Goal: Transaction & Acquisition: Download file/media

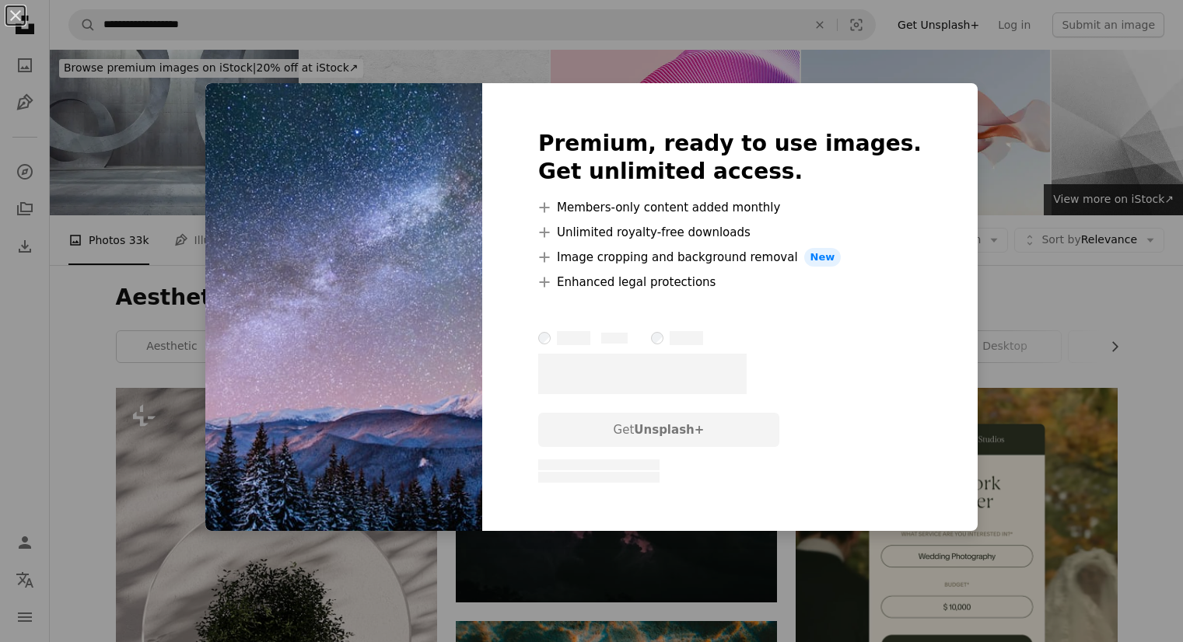
scroll to position [2022, 0]
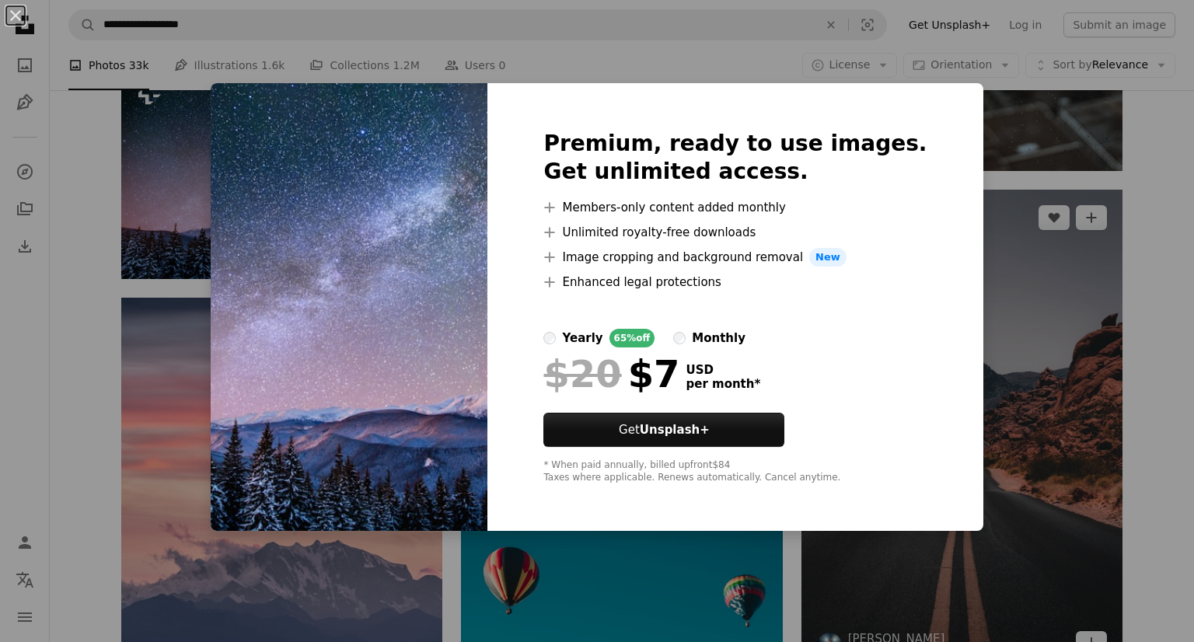
click at [1022, 307] on div "An X shape Premium, ready to use images. Get unlimited access. A plus sign Memb…" at bounding box center [597, 321] width 1194 height 642
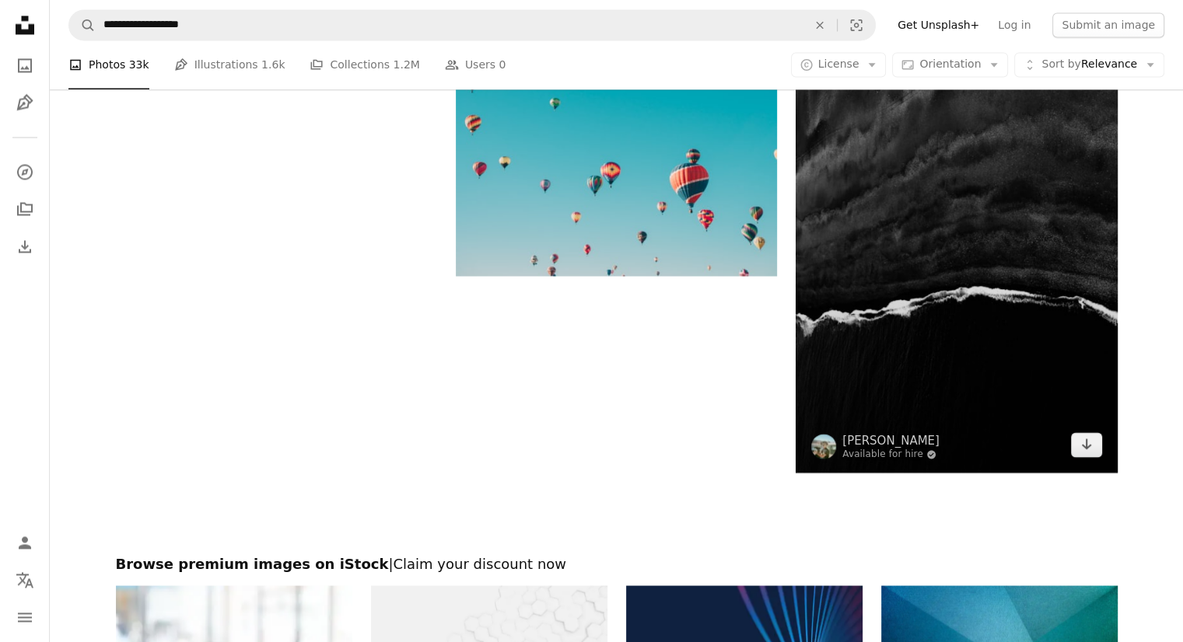
scroll to position [2644, 0]
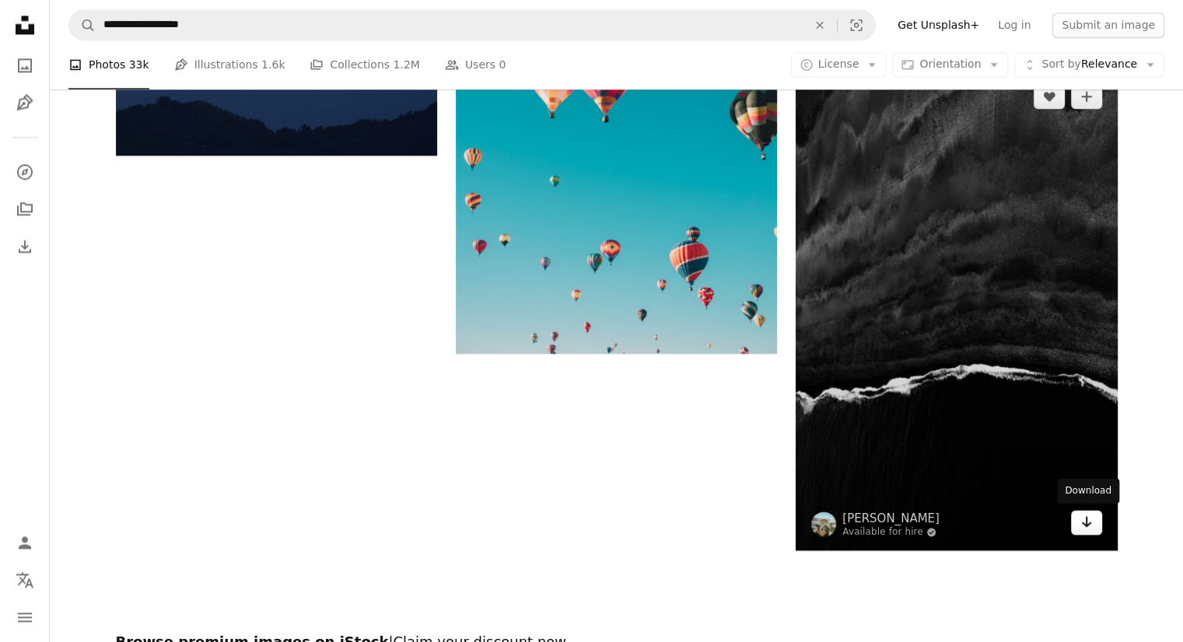
click at [1090, 519] on icon "Arrow pointing down" at bounding box center [1086, 521] width 12 height 19
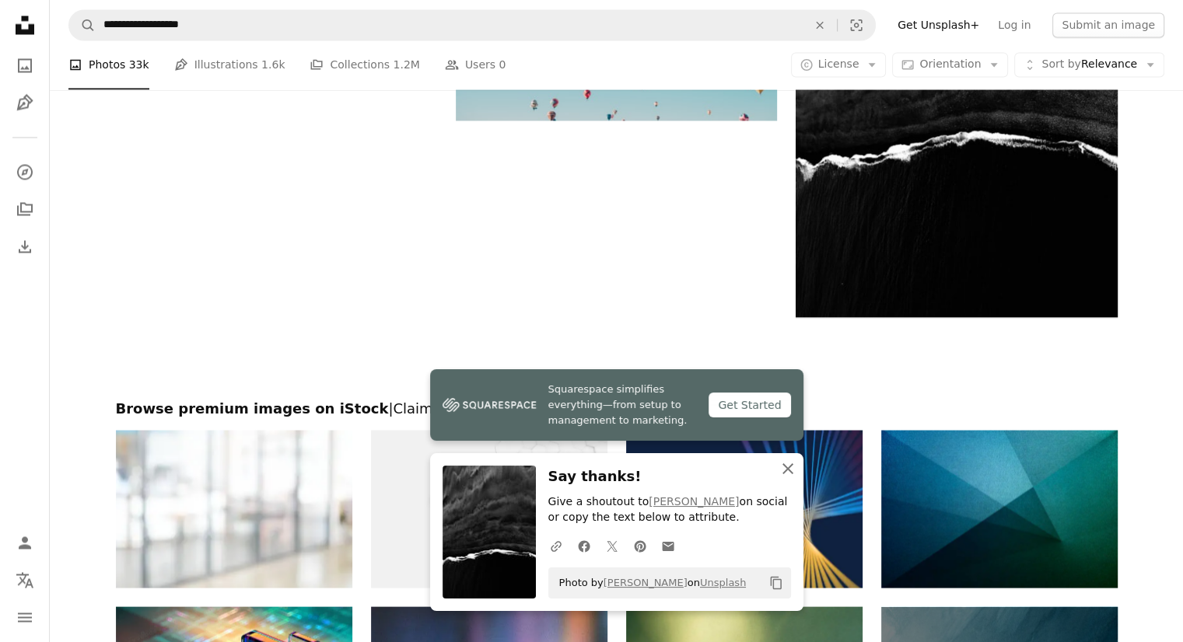
click at [778, 468] on icon "An X shape" at bounding box center [787, 469] width 19 height 19
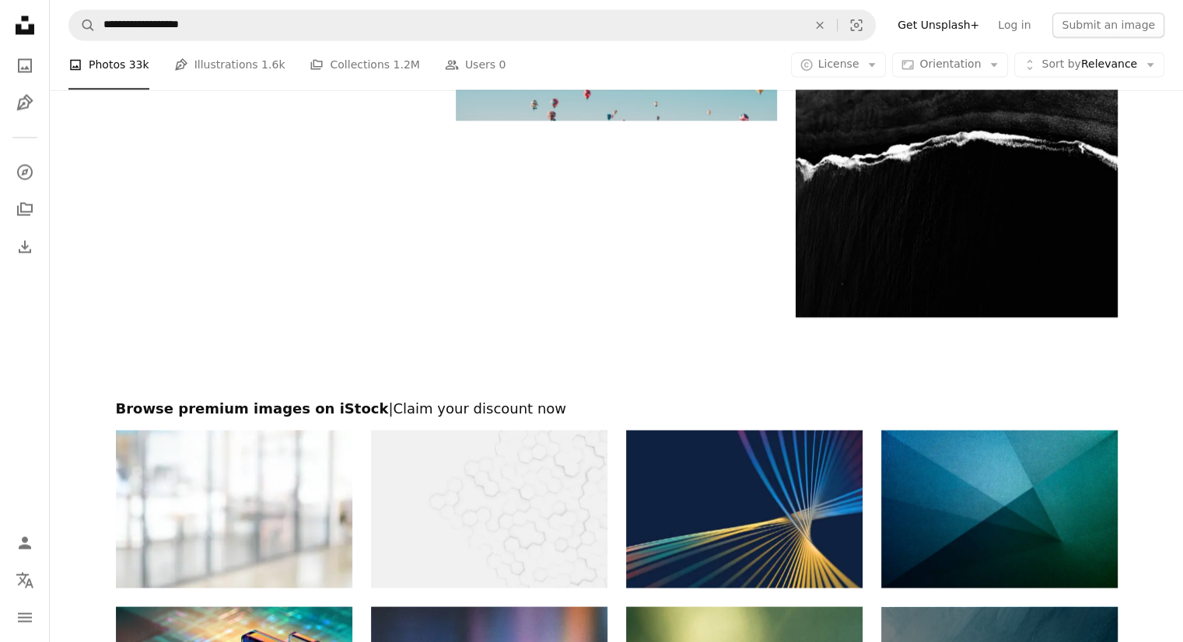
scroll to position [3289, 0]
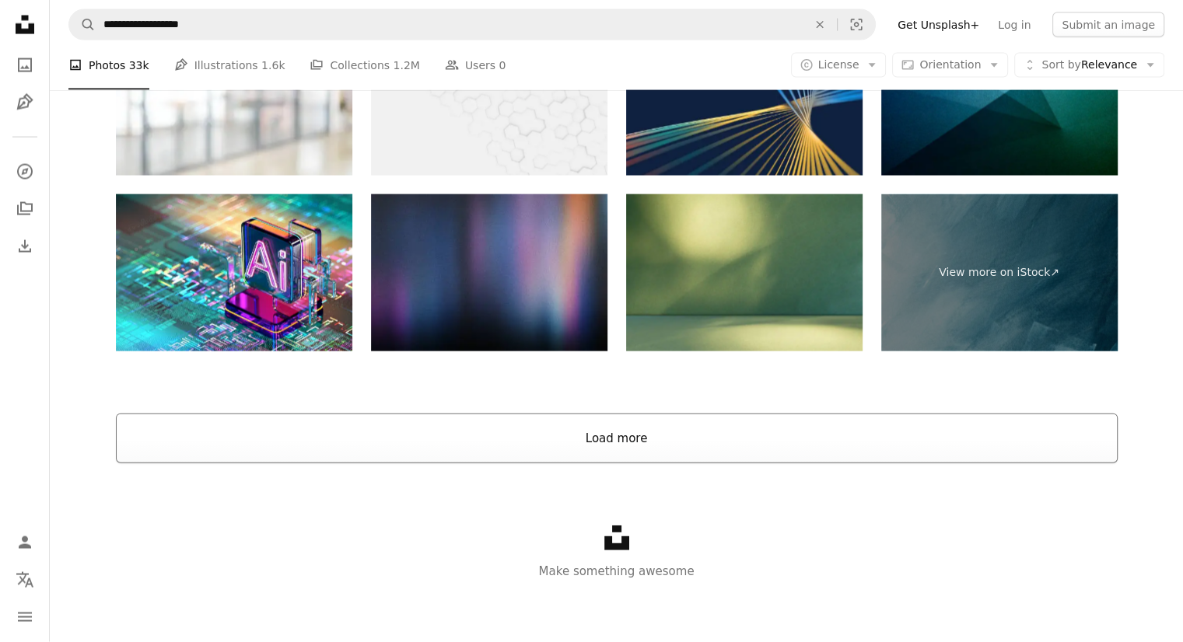
click at [677, 455] on button "Load more" at bounding box center [617, 439] width 1002 height 50
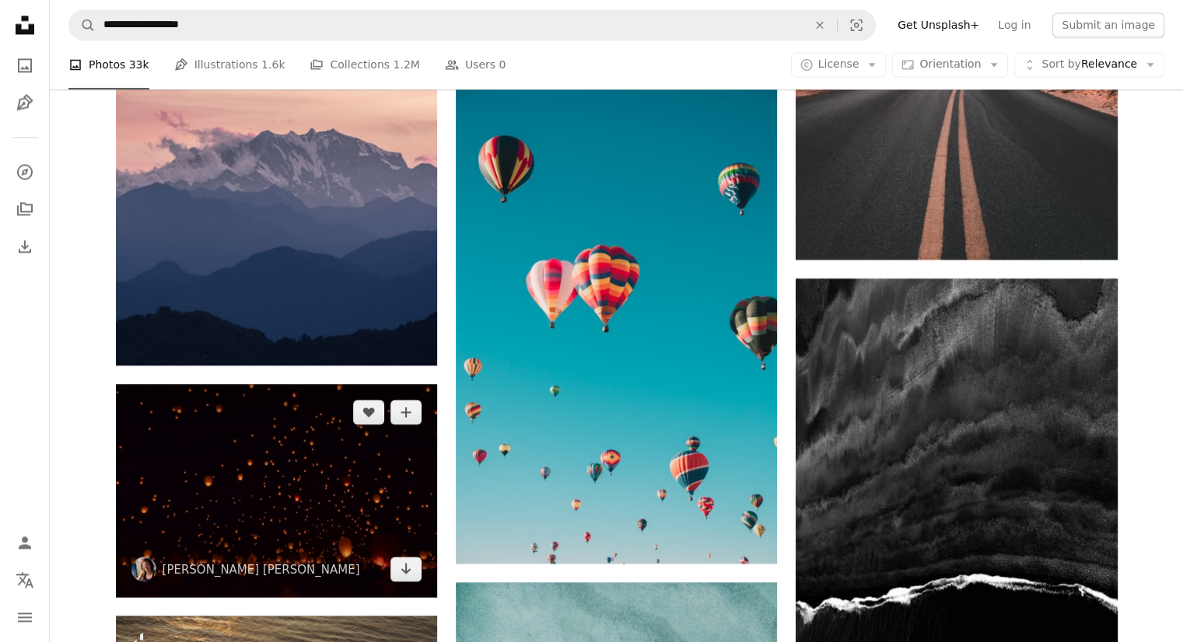
scroll to position [2512, 0]
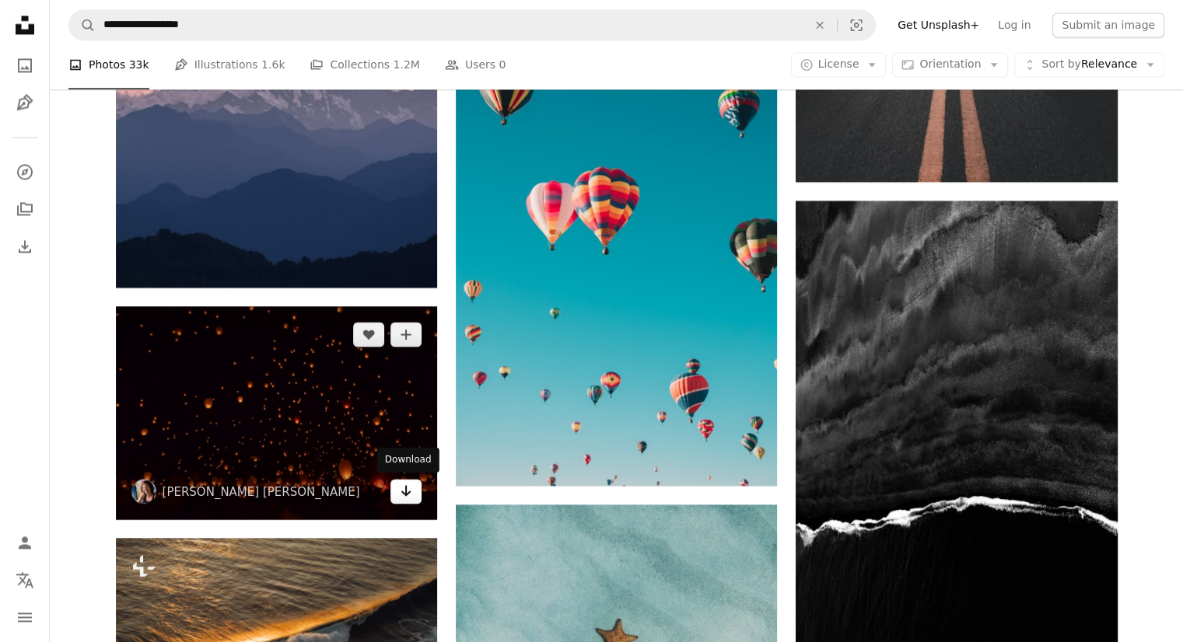
click at [401, 490] on icon "Download" at bounding box center [406, 490] width 10 height 11
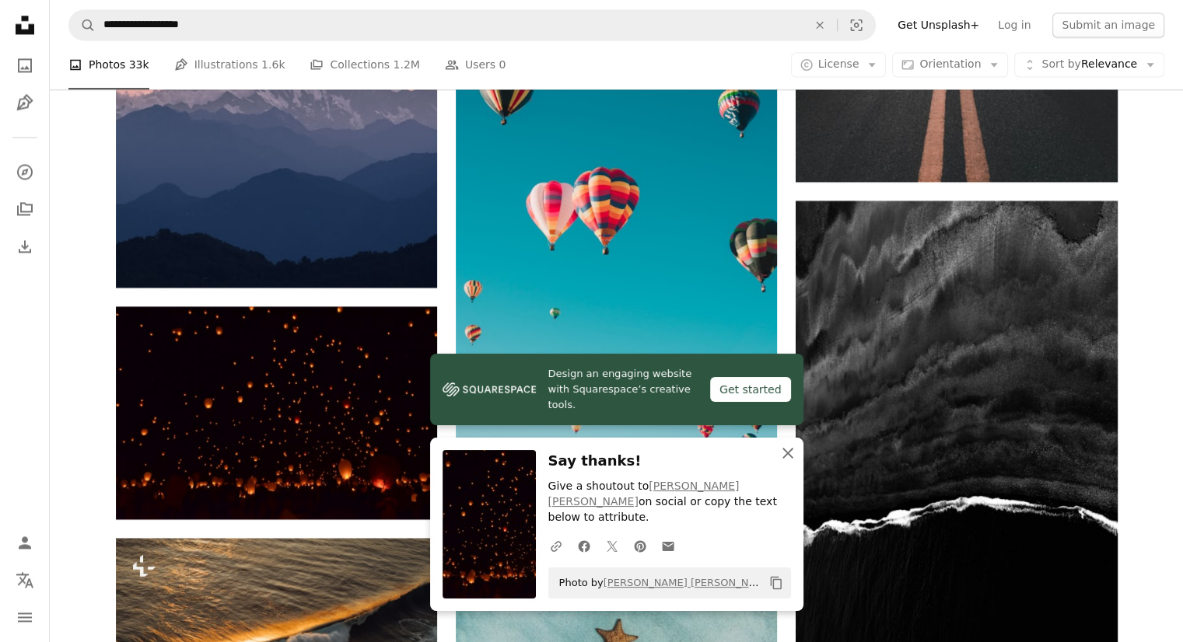
click at [791, 463] on icon "An X shape" at bounding box center [787, 453] width 19 height 19
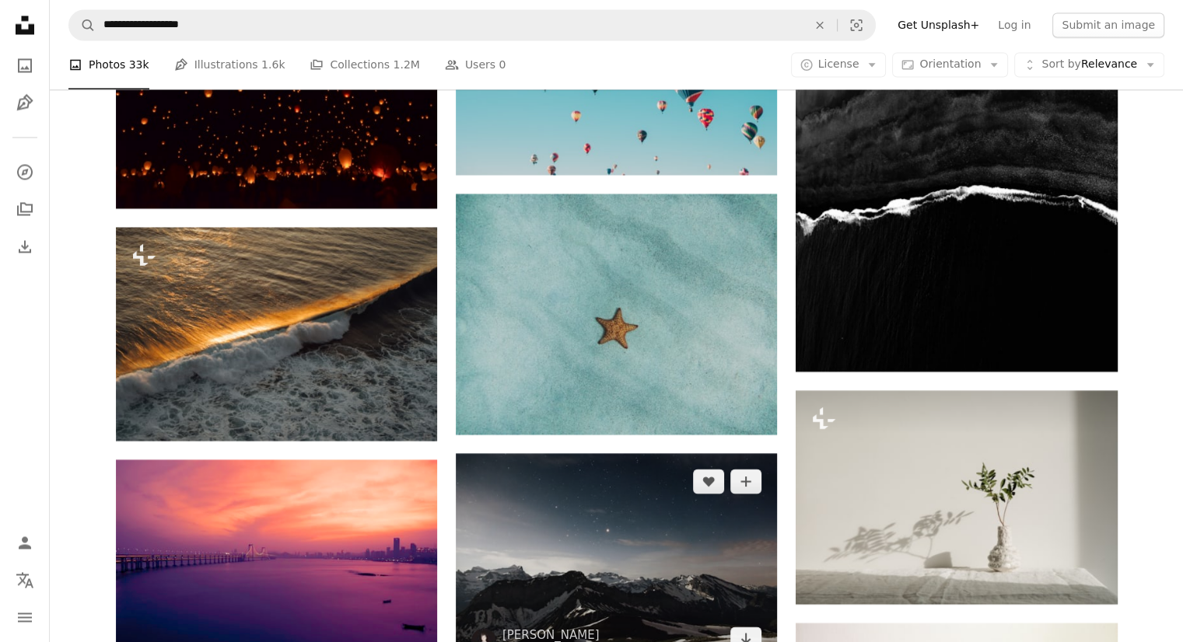
scroll to position [2978, 0]
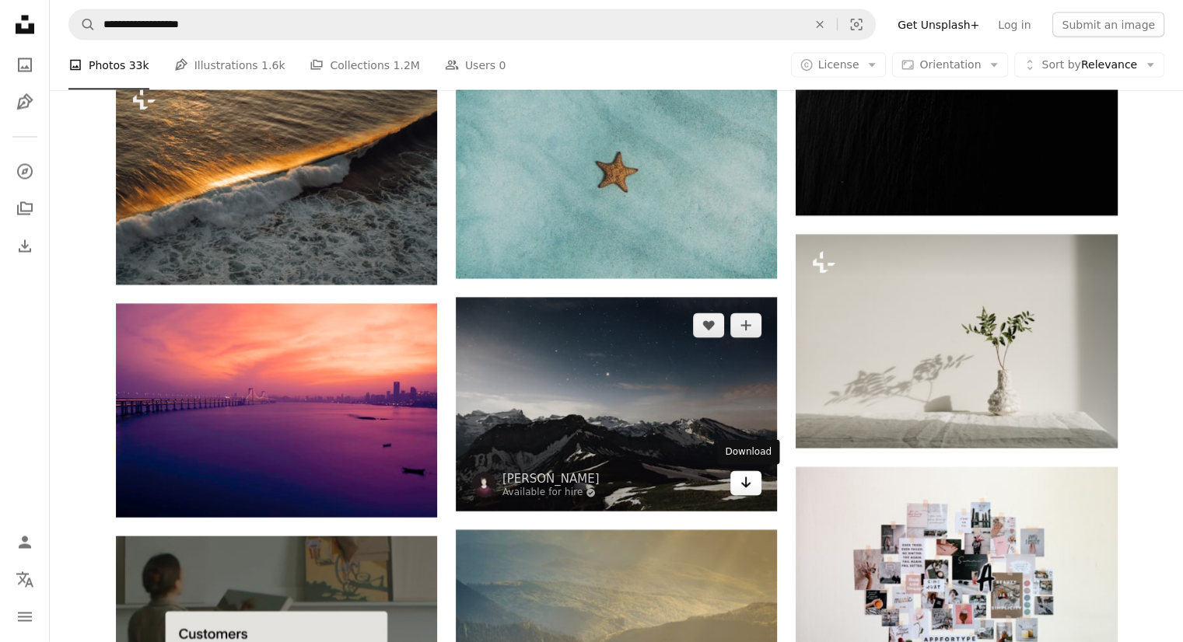
click at [740, 487] on icon "Arrow pointing down" at bounding box center [745, 483] width 12 height 19
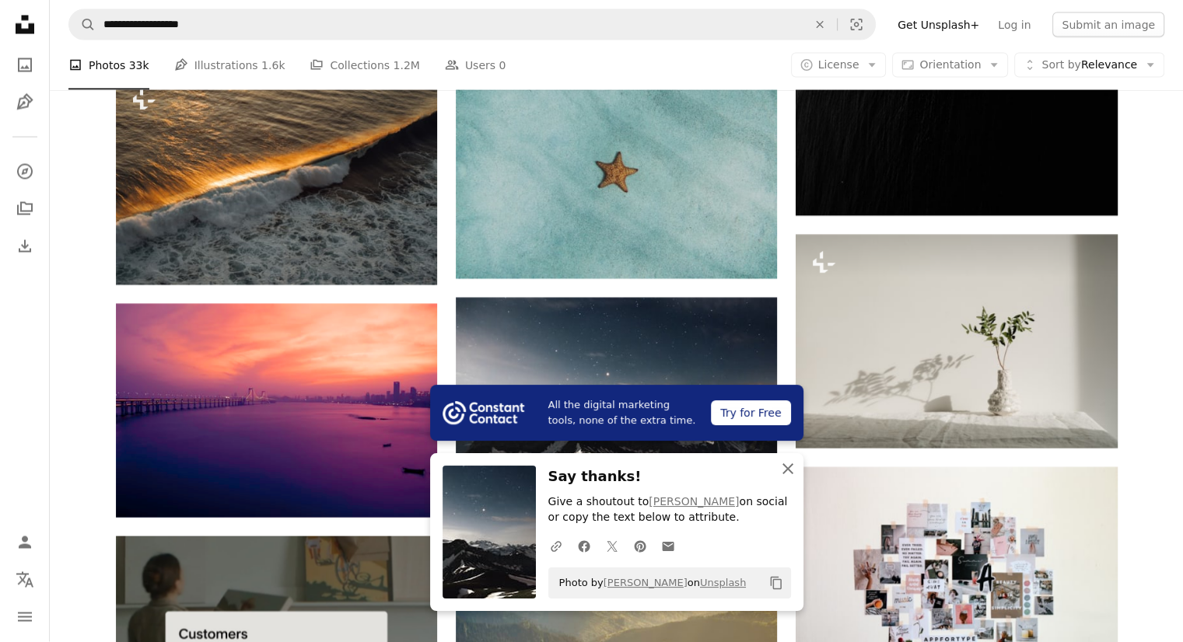
click at [792, 470] on icon "An X shape" at bounding box center [787, 469] width 19 height 19
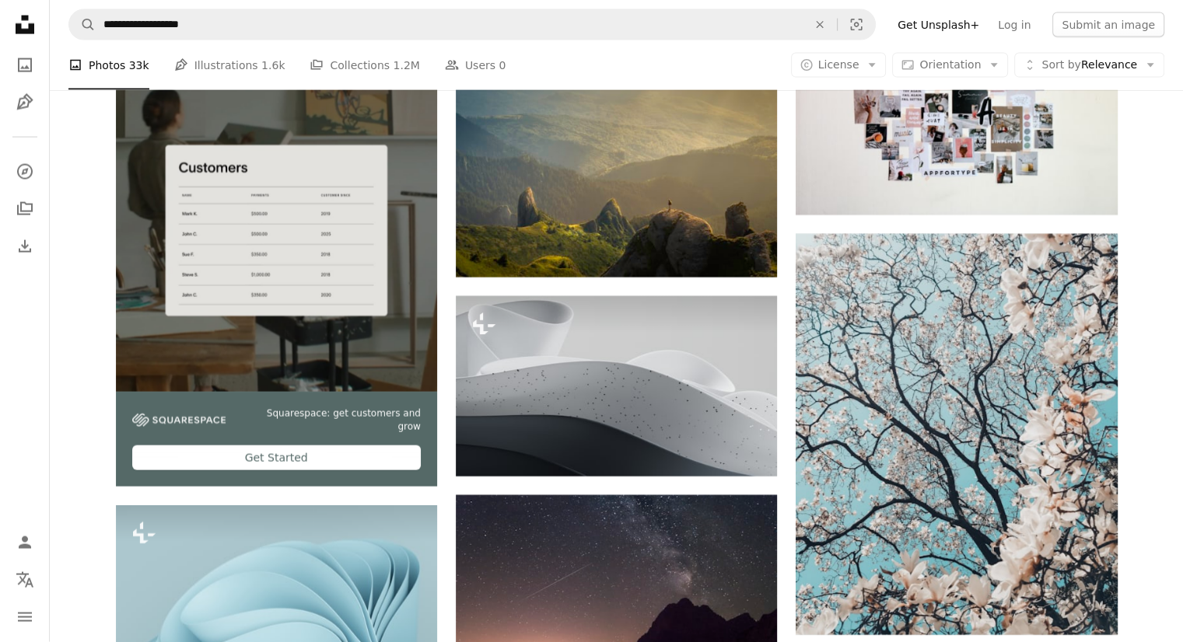
scroll to position [3834, 0]
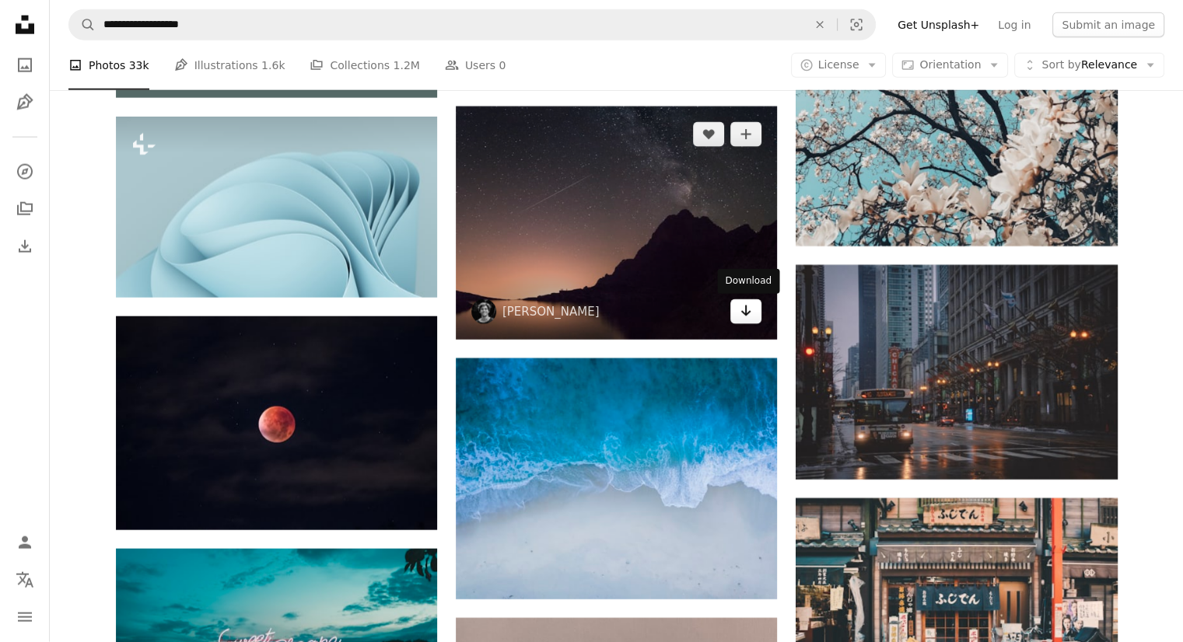
click at [749, 309] on icon "Arrow pointing down" at bounding box center [745, 311] width 12 height 19
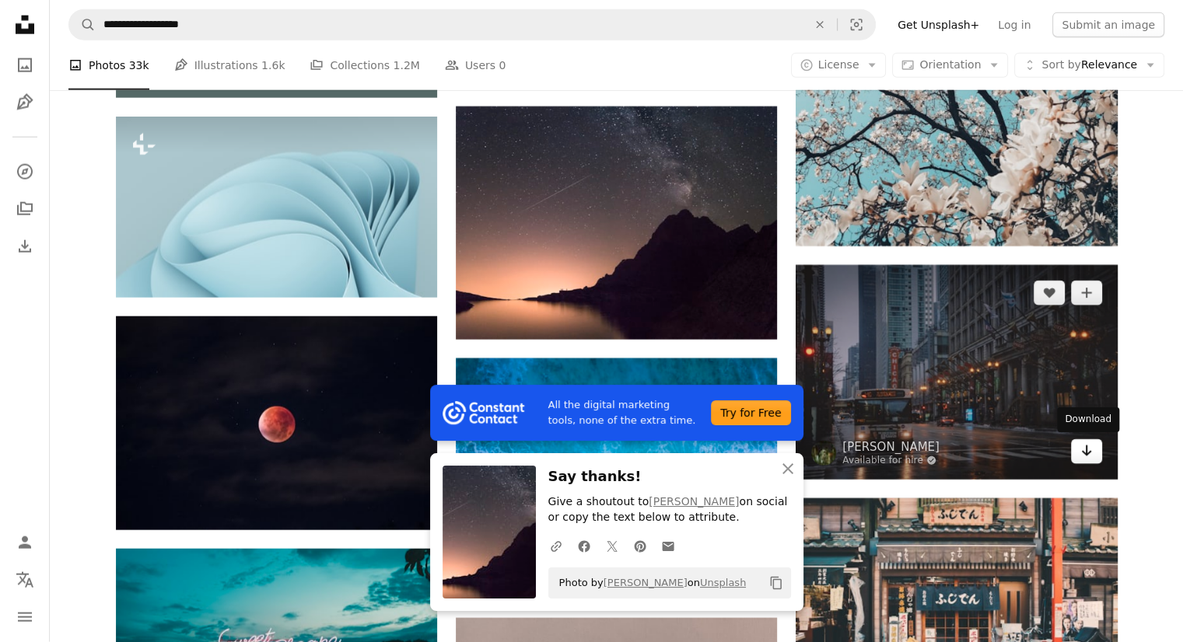
click at [1095, 449] on link "Arrow pointing down" at bounding box center [1086, 451] width 31 height 25
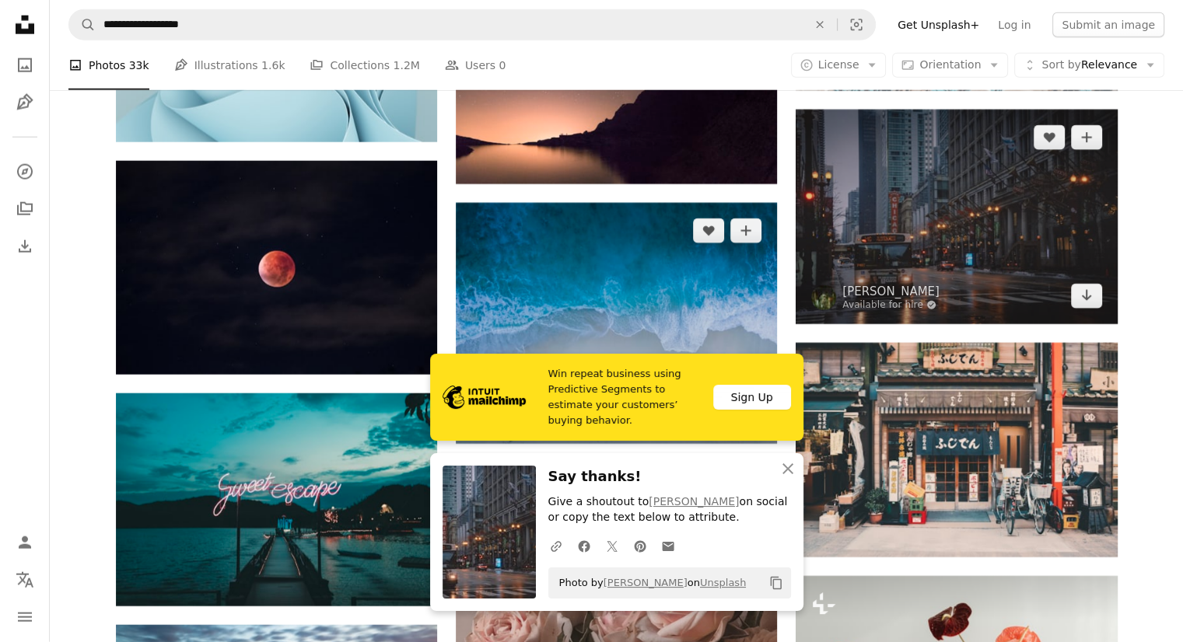
scroll to position [4067, 0]
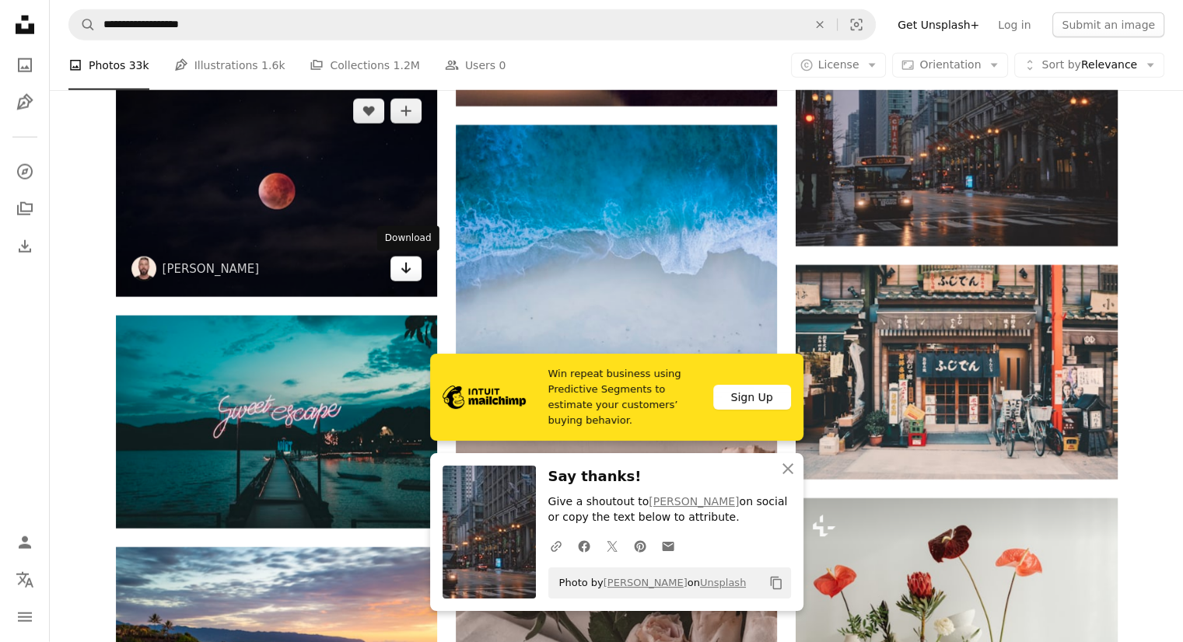
click at [404, 267] on icon "Arrow pointing down" at bounding box center [406, 268] width 12 height 19
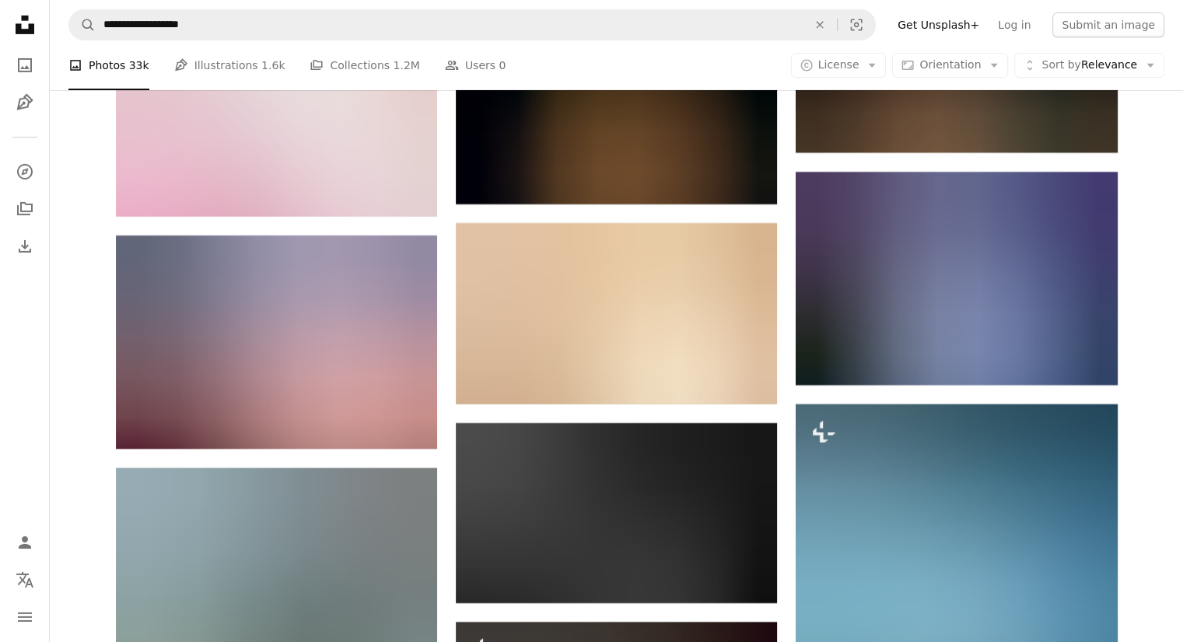
scroll to position [5389, 0]
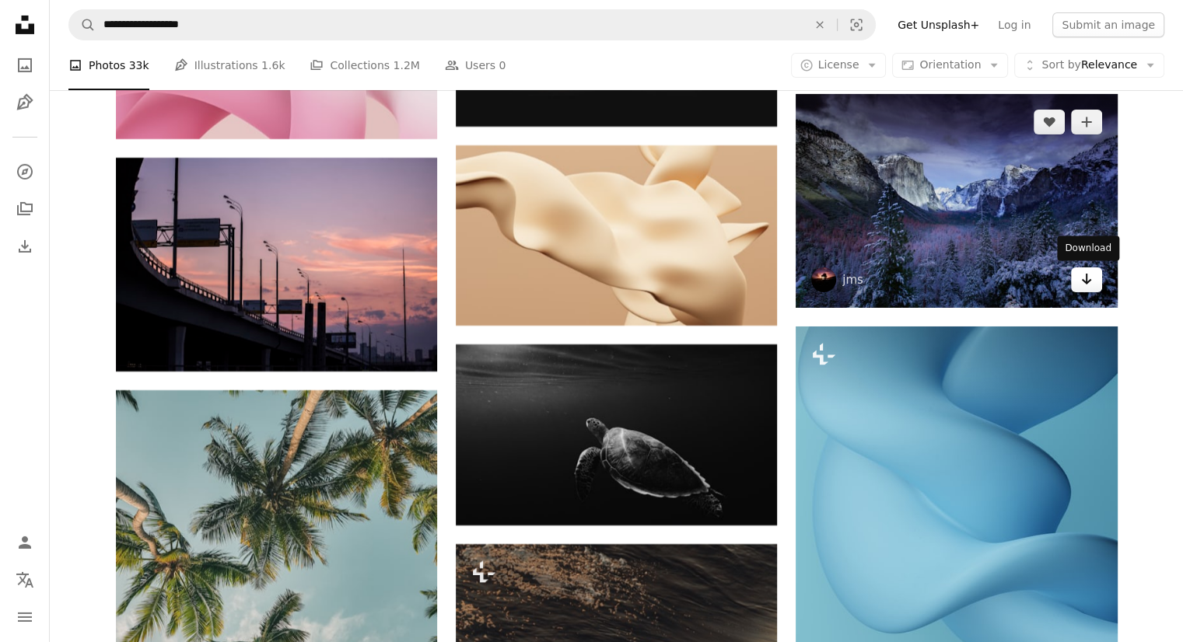
click at [1081, 274] on icon "Arrow pointing down" at bounding box center [1086, 279] width 12 height 19
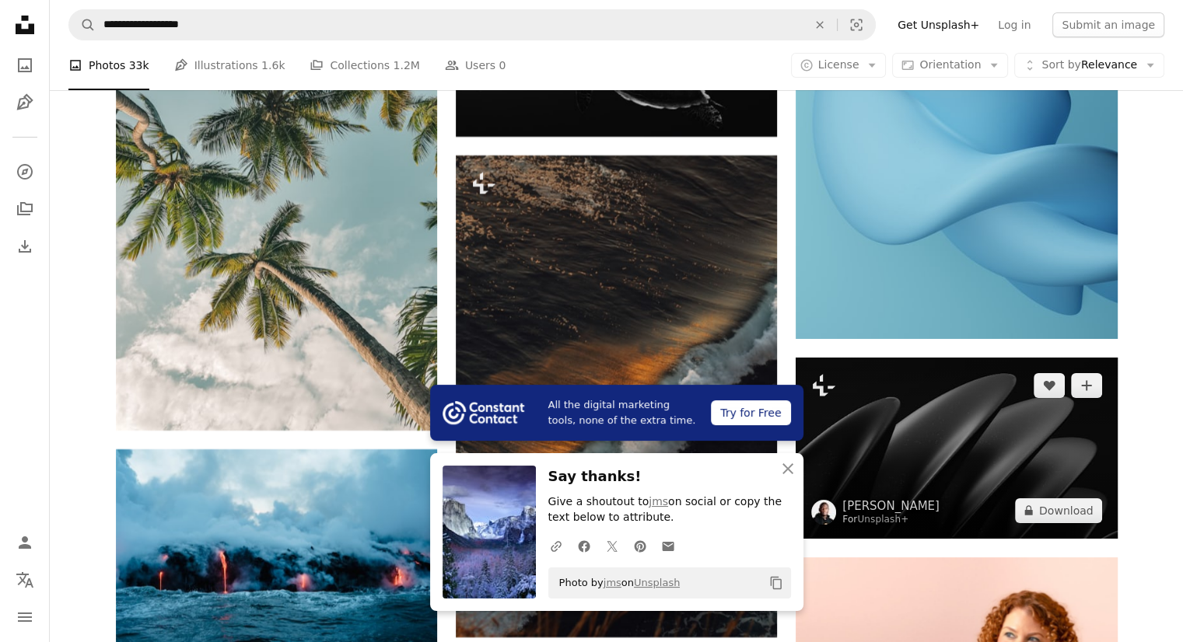
scroll to position [6011, 0]
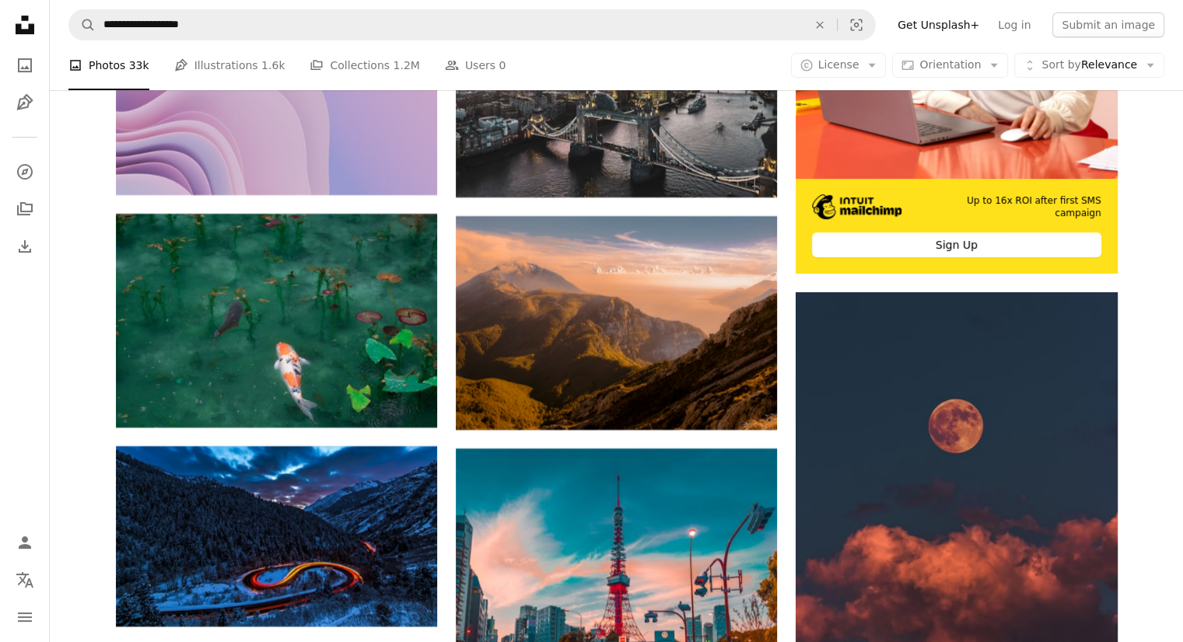
scroll to position [6555, 0]
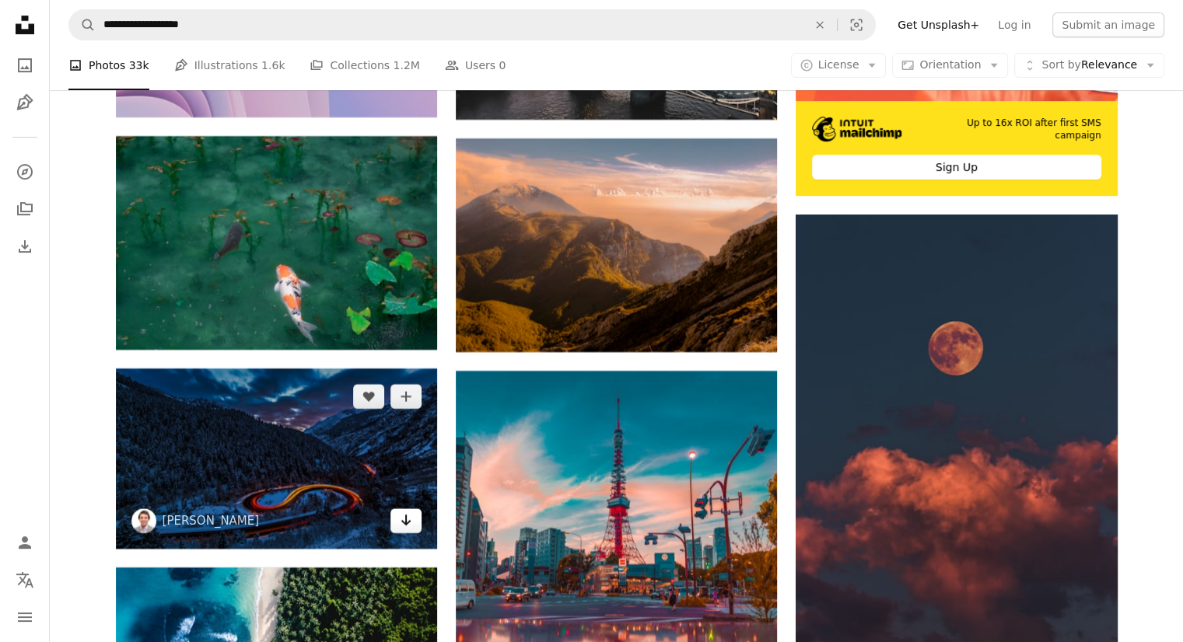
click at [408, 524] on icon "Download" at bounding box center [406, 520] width 10 height 11
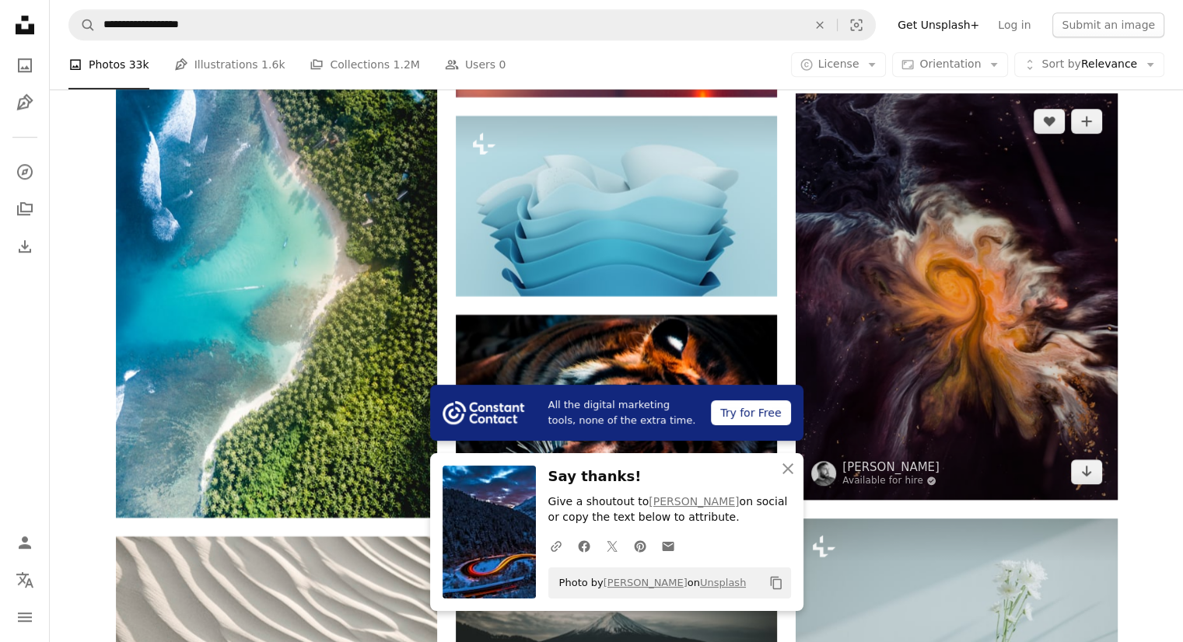
scroll to position [7411, 0]
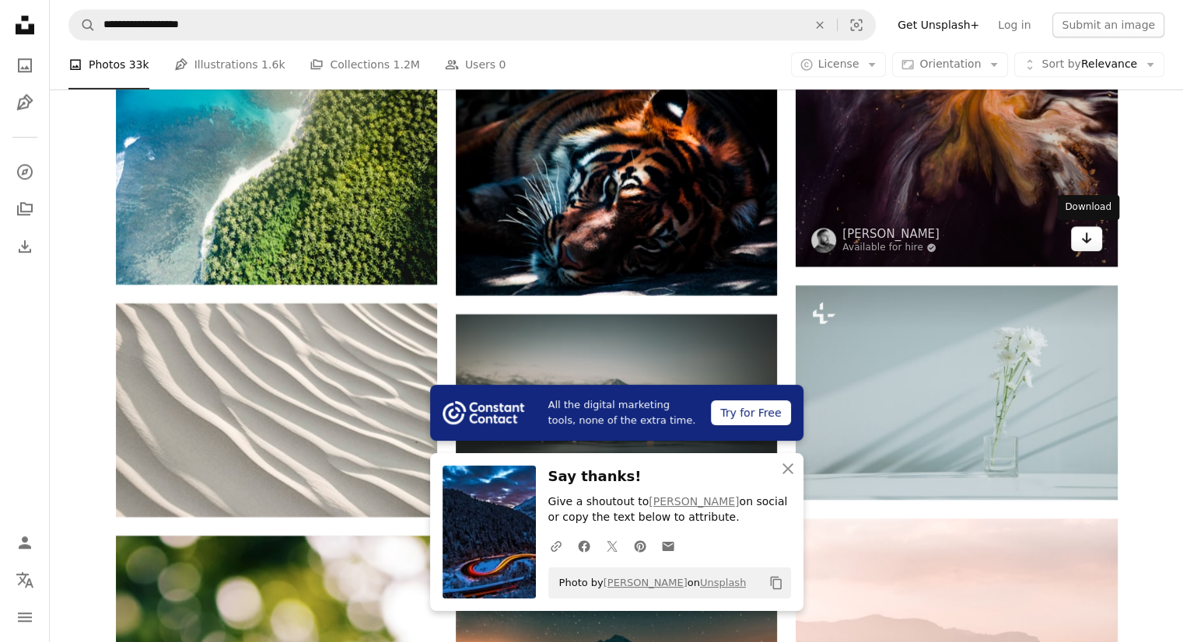
click at [1089, 241] on icon "Arrow pointing down" at bounding box center [1086, 238] width 12 height 19
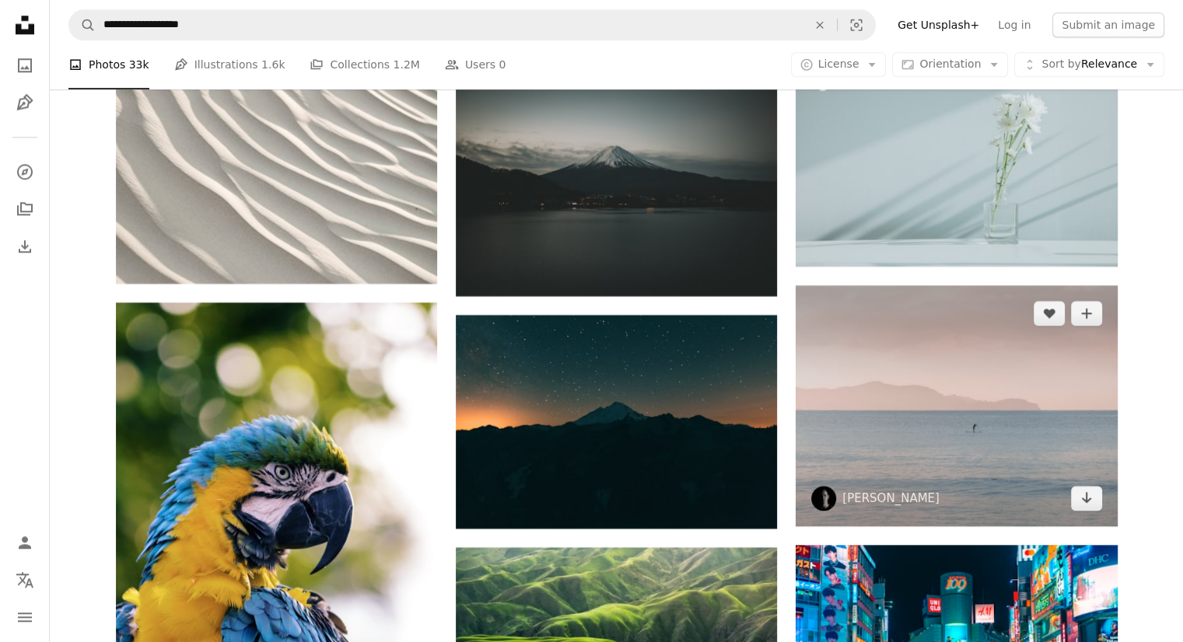
scroll to position [7722, 0]
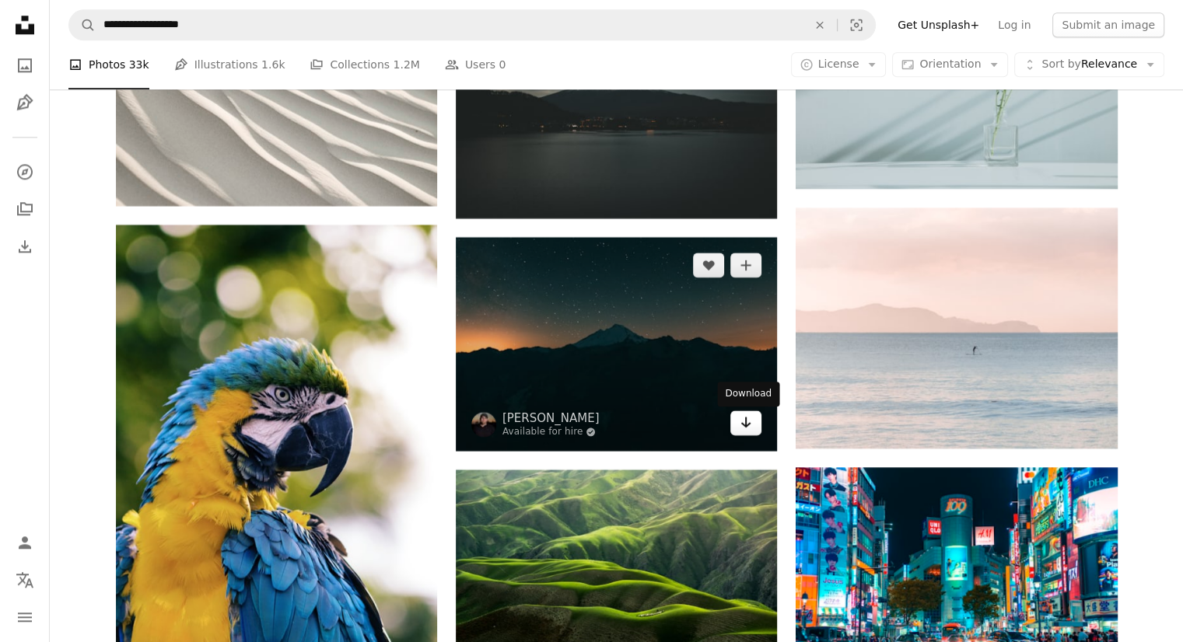
click at [753, 428] on link "Arrow pointing down" at bounding box center [745, 423] width 31 height 25
